Goal: Find specific page/section: Find specific page/section

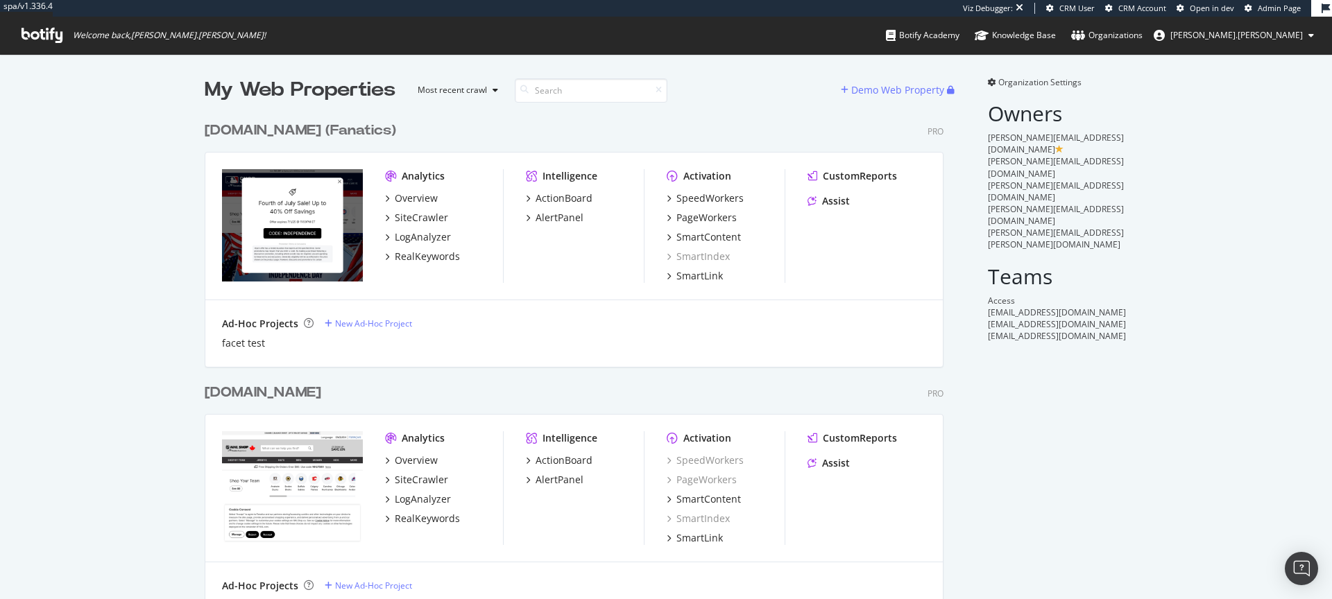
scroll to position [4024, 750]
click at [490, 142] on div "[DOMAIN_NAME] (Fanatics) Pro Analytics Overview SiteCrawler LogAnalyzer RealKey…" at bounding box center [580, 235] width 750 height 262
click at [709, 203] on div "SpeedWorkers" at bounding box center [709, 198] width 67 height 14
